Goal: Task Accomplishment & Management: Manage account settings

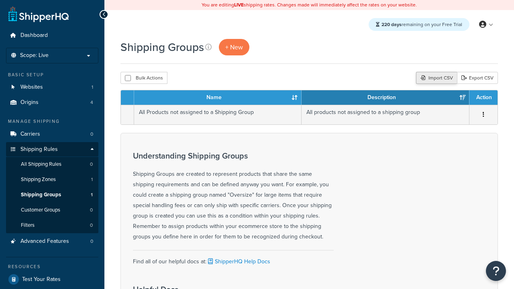
click at [435, 78] on div "Import CSV" at bounding box center [436, 78] width 41 height 12
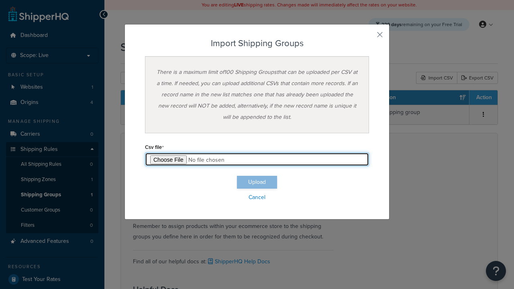
click at [257, 159] on input "file" at bounding box center [257, 160] width 224 height 14
type input "C:\fakepath\importShippingGroupsSuccess.csv"
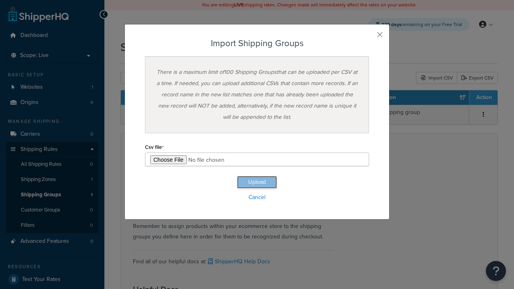
click at [257, 182] on button "Upload" at bounding box center [257, 182] width 40 height 13
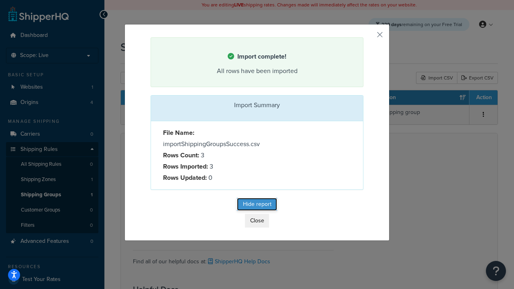
click at [257, 206] on button "Hide report" at bounding box center [257, 204] width 40 height 13
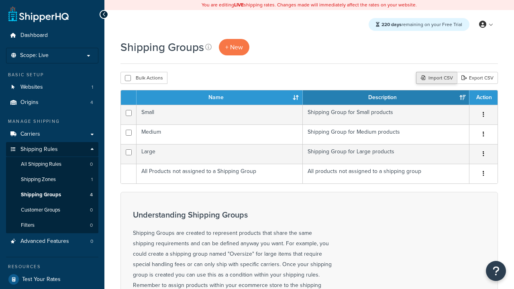
click at [435, 78] on div "Import CSV" at bounding box center [436, 78] width 41 height 12
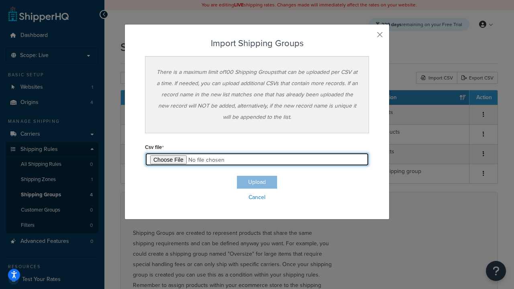
click at [257, 159] on input "file" at bounding box center [257, 160] width 224 height 14
type input "C:\fakepath\importShippingGroupsFailure.csv"
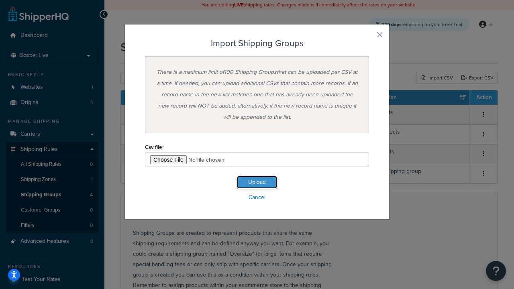
click at [257, 182] on button "Upload" at bounding box center [257, 182] width 40 height 13
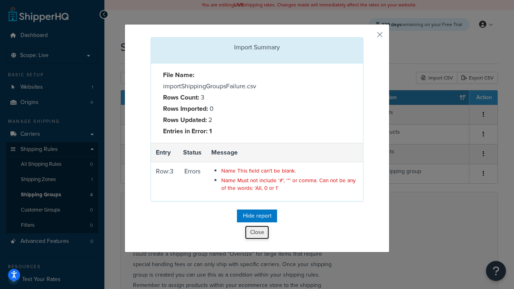
click at [257, 234] on button "Close" at bounding box center [257, 233] width 24 height 14
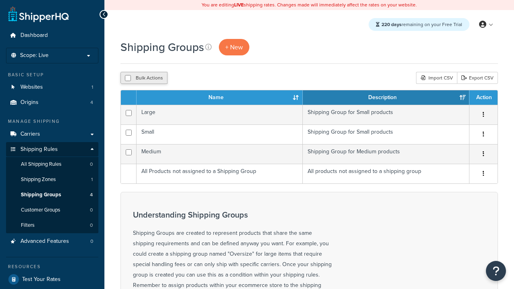
click at [144, 78] on button "Bulk Actions" at bounding box center [143, 78] width 47 height 12
checkbox input "true"
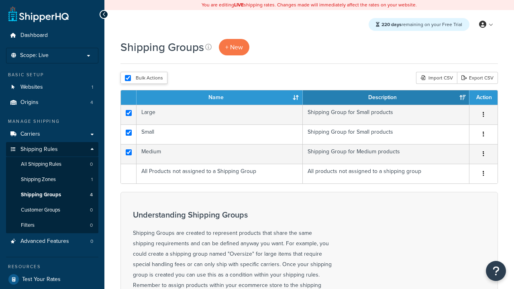
click at [0, 0] on button "Delete" at bounding box center [0, 0] width 0 height 0
